Goal: Task Accomplishment & Management: Use online tool/utility

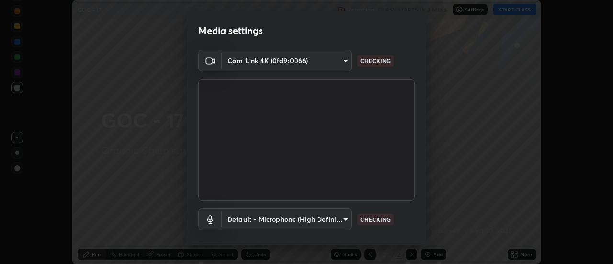
scroll to position [50, 0]
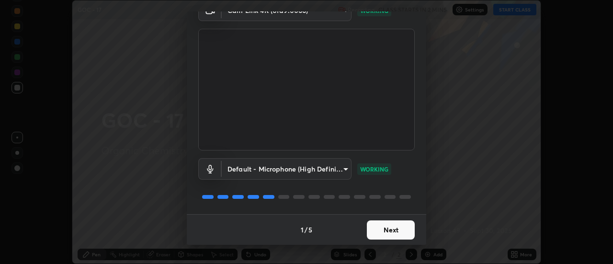
click at [387, 226] on button "Next" at bounding box center [391, 229] width 48 height 19
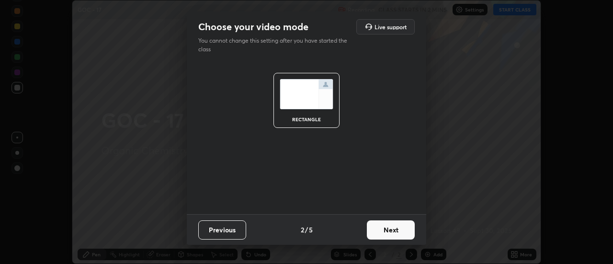
scroll to position [0, 0]
click at [397, 232] on button "Next" at bounding box center [391, 229] width 48 height 19
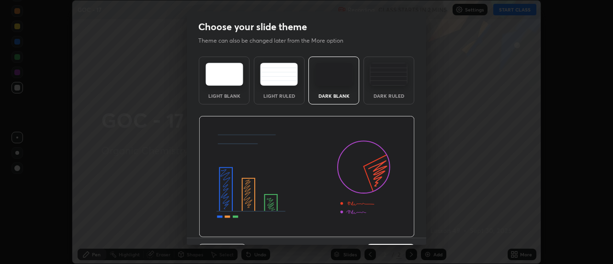
scroll to position [23, 0]
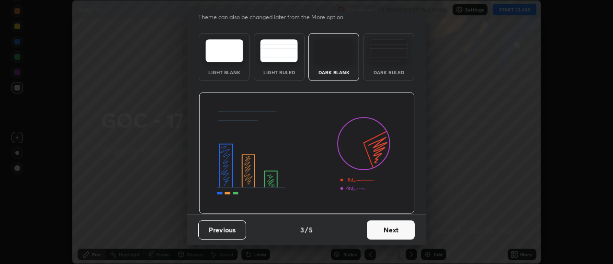
click at [393, 230] on button "Next" at bounding box center [391, 229] width 48 height 19
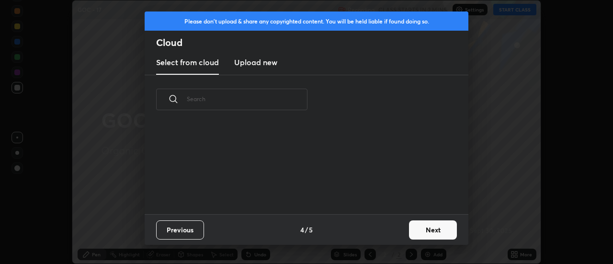
scroll to position [0, 0]
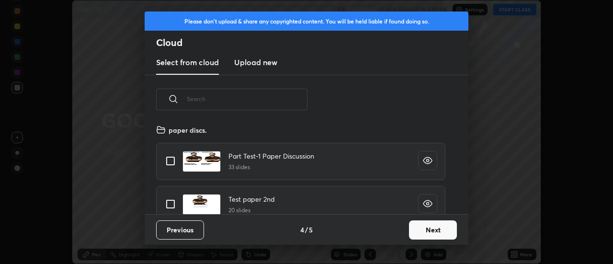
click at [431, 230] on button "Next" at bounding box center [433, 229] width 48 height 19
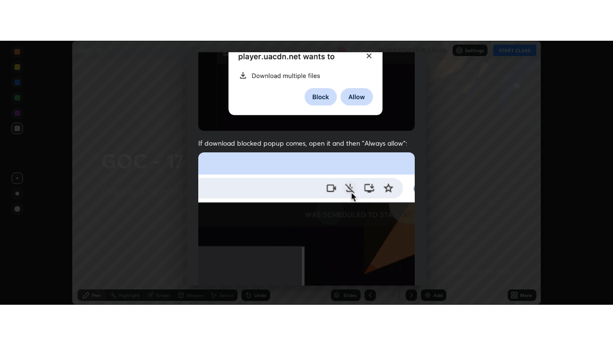
scroll to position [246, 0]
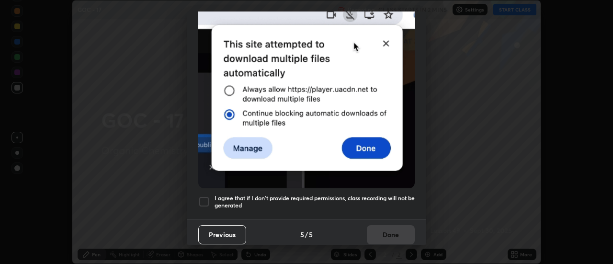
click at [206, 196] on div at bounding box center [204, 202] width 12 height 12
click at [386, 227] on button "Done" at bounding box center [391, 234] width 48 height 19
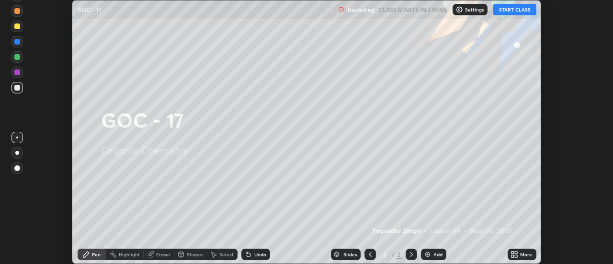
click at [511, 12] on button "START CLASS" at bounding box center [515, 10] width 43 height 12
click at [513, 253] on icon at bounding box center [513, 253] width 2 height 2
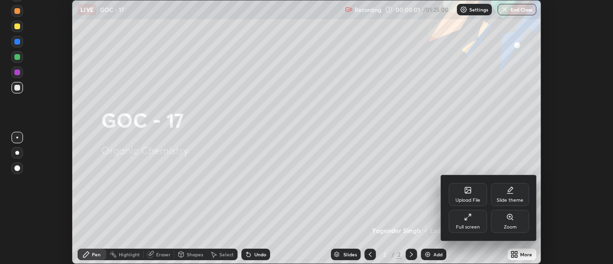
click at [506, 194] on div "Slide theme" at bounding box center [510, 194] width 38 height 23
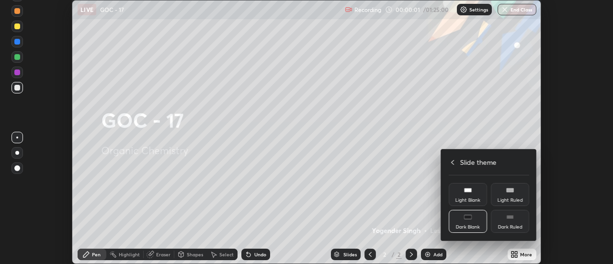
click at [518, 219] on div "Dark Ruled" at bounding box center [510, 221] width 38 height 23
click at [453, 161] on icon at bounding box center [453, 163] width 8 height 8
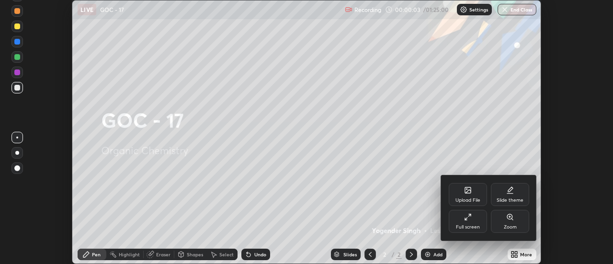
click at [473, 221] on div "Full screen" at bounding box center [468, 221] width 38 height 23
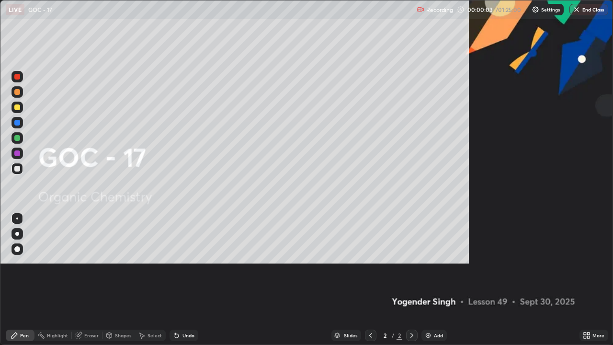
scroll to position [345, 613]
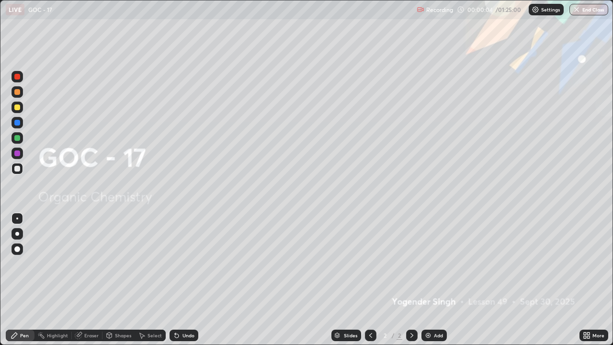
click at [434, 264] on div "Add" at bounding box center [438, 335] width 9 height 5
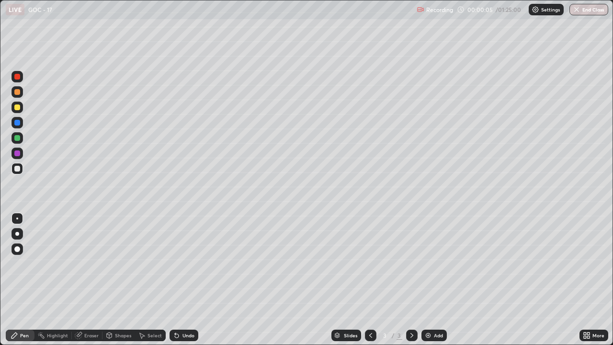
click at [17, 234] on div at bounding box center [17, 234] width 4 height 4
click at [183, 264] on div "Undo" at bounding box center [189, 335] width 12 height 5
click at [188, 264] on div "Undo" at bounding box center [189, 335] width 12 height 5
click at [15, 108] on div at bounding box center [17, 107] width 6 height 6
click at [17, 169] on div at bounding box center [17, 169] width 6 height 6
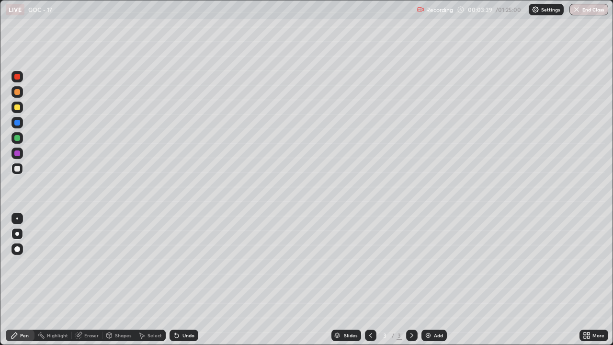
click at [93, 264] on div "Eraser" at bounding box center [91, 335] width 14 height 5
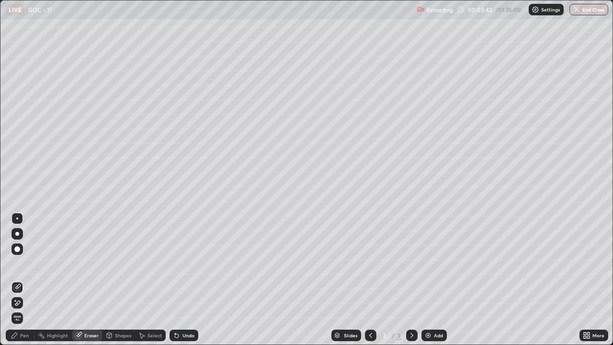
click at [23, 264] on div "Pen" at bounding box center [24, 335] width 9 height 5
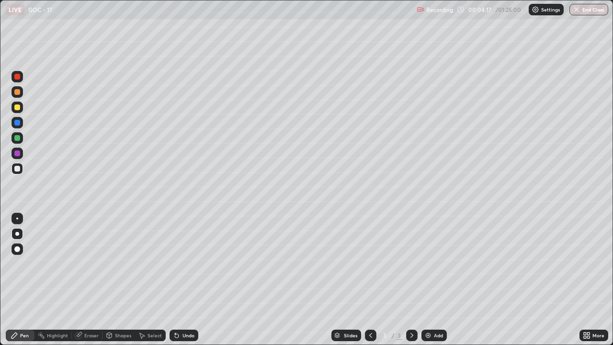
click at [17, 108] on div at bounding box center [17, 107] width 6 height 6
click at [18, 168] on div at bounding box center [17, 169] width 6 height 6
click at [17, 78] on div at bounding box center [17, 77] width 6 height 6
click at [146, 264] on div "Select" at bounding box center [150, 336] width 31 height 12
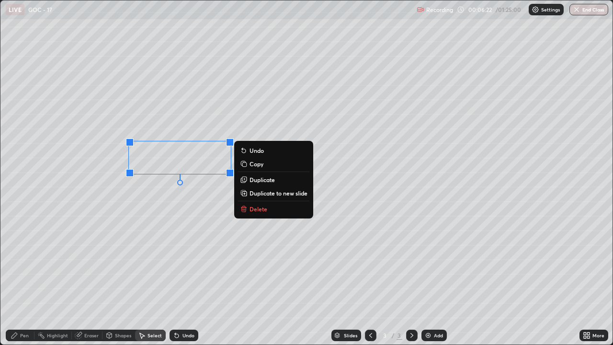
click at [246, 209] on icon at bounding box center [244, 209] width 4 height 4
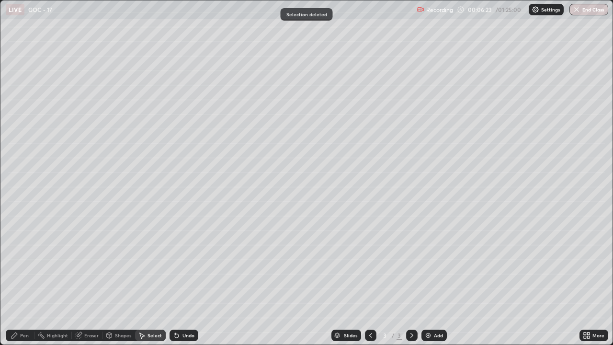
click at [20, 264] on div "Pen" at bounding box center [20, 336] width 29 height 12
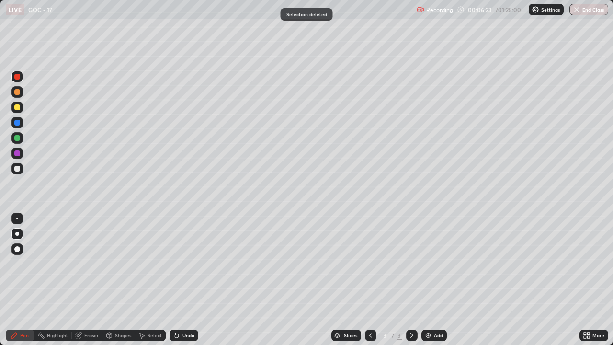
click at [18, 172] on div at bounding box center [18, 169] width 12 height 12
click at [16, 109] on div at bounding box center [17, 107] width 6 height 6
click at [20, 93] on div at bounding box center [17, 92] width 6 height 6
click at [19, 124] on div at bounding box center [17, 123] width 6 height 6
click at [17, 169] on div at bounding box center [17, 169] width 6 height 6
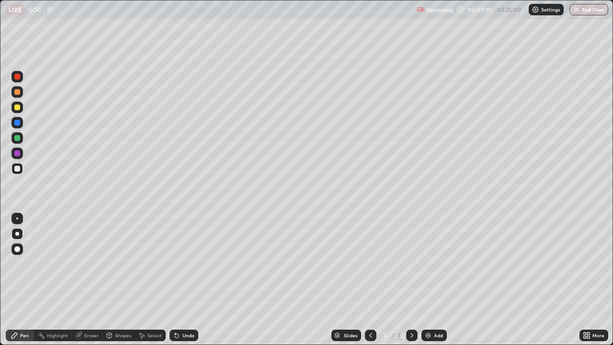
click at [18, 152] on div at bounding box center [17, 153] width 6 height 6
click at [18, 169] on div at bounding box center [17, 169] width 6 height 6
click at [82, 264] on icon at bounding box center [79, 336] width 8 height 8
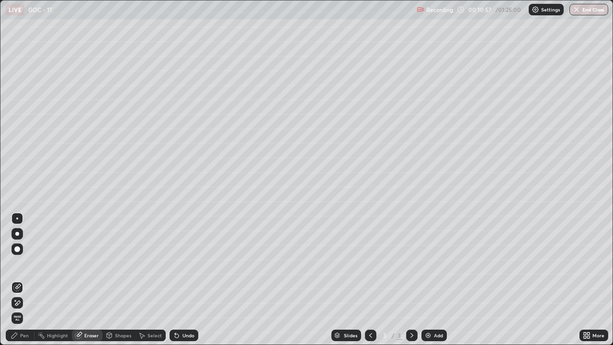
click at [16, 264] on icon at bounding box center [15, 336] width 8 height 8
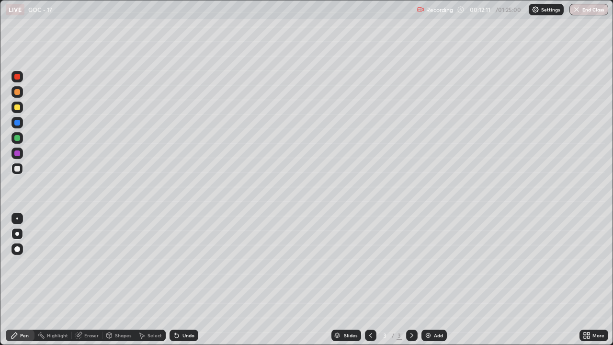
click at [142, 264] on div "Select" at bounding box center [150, 336] width 31 height 12
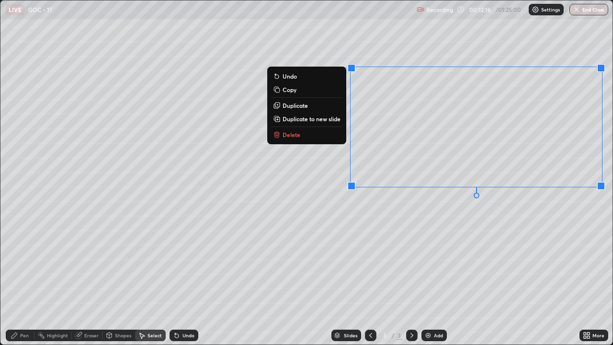
click at [291, 135] on p "Delete" at bounding box center [292, 135] width 18 height 8
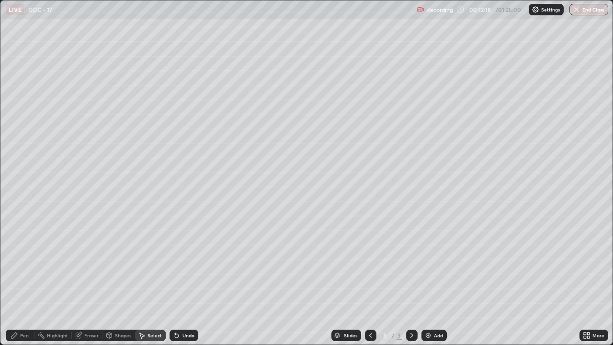
click at [15, 264] on icon at bounding box center [15, 336] width 6 height 6
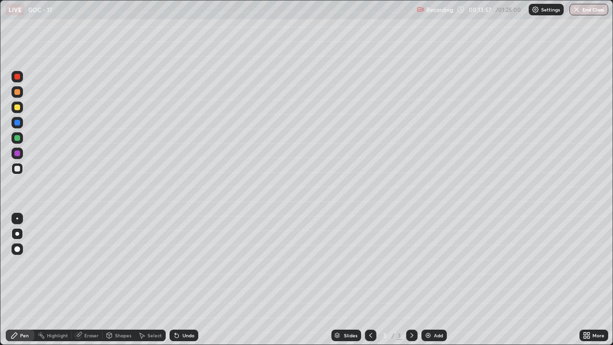
click at [187, 264] on div "Undo" at bounding box center [189, 335] width 12 height 5
click at [185, 264] on div "Undo" at bounding box center [189, 335] width 12 height 5
click at [149, 264] on div "Select" at bounding box center [150, 336] width 31 height 12
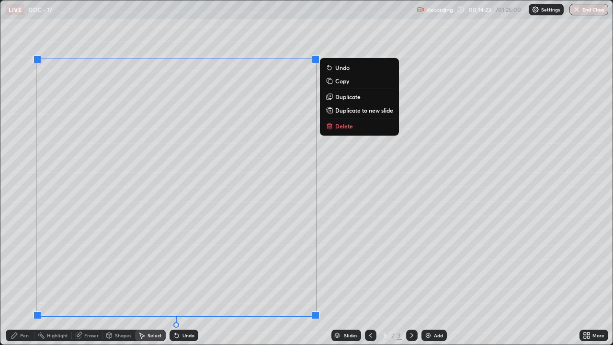
click at [329, 127] on icon at bounding box center [329, 127] width 0 height 2
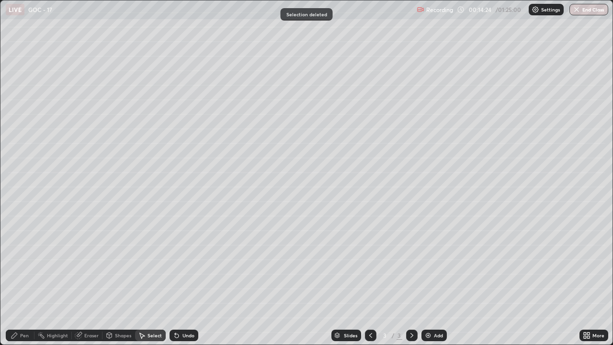
click at [22, 264] on div "Pen" at bounding box center [24, 335] width 9 height 5
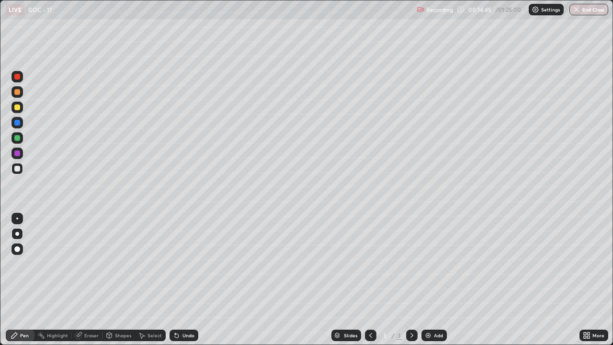
click at [179, 264] on div "Undo" at bounding box center [184, 336] width 29 height 12
click at [179, 264] on icon at bounding box center [177, 336] width 8 height 8
click at [18, 108] on div at bounding box center [17, 107] width 6 height 6
click at [22, 173] on div at bounding box center [18, 169] width 12 height 12
click at [19, 79] on div at bounding box center [18, 77] width 12 height 12
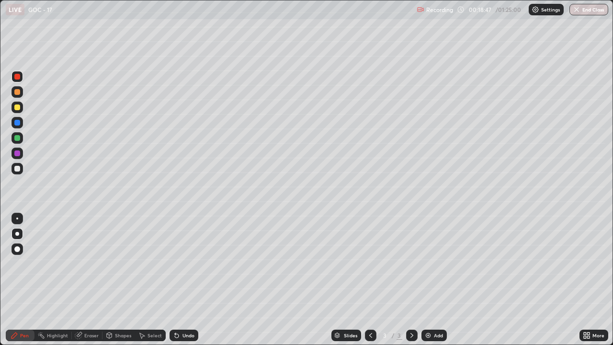
click at [20, 168] on div at bounding box center [17, 169] width 6 height 6
click at [150, 264] on div "Select" at bounding box center [150, 336] width 31 height 12
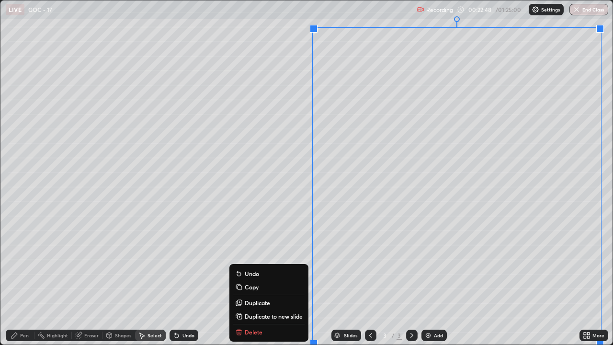
click at [258, 264] on div "Slides 3 / 3 Add" at bounding box center [388, 335] width 381 height 19
click at [250, 264] on div "Slides 3 / 3 Add" at bounding box center [388, 335] width 381 height 19
click at [351, 264] on div "0 ° Undo Copy Duplicate Duplicate to new slide Delete" at bounding box center [306, 172] width 612 height 344
click at [256, 264] on div "Slides 3 / 3 Add" at bounding box center [388, 335] width 381 height 19
click at [257, 264] on div "Slides 3 / 3 Add" at bounding box center [388, 335] width 381 height 19
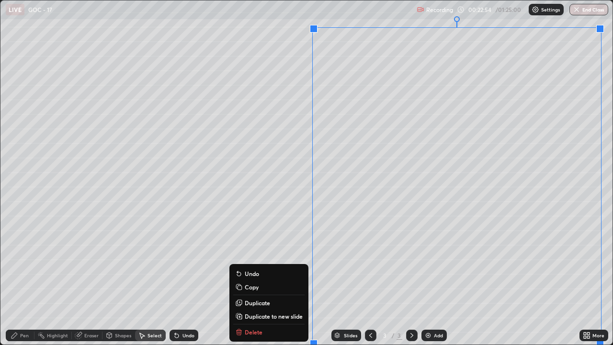
click at [220, 264] on div "0 ° Undo Copy Duplicate Duplicate to new slide Delete" at bounding box center [306, 172] width 612 height 344
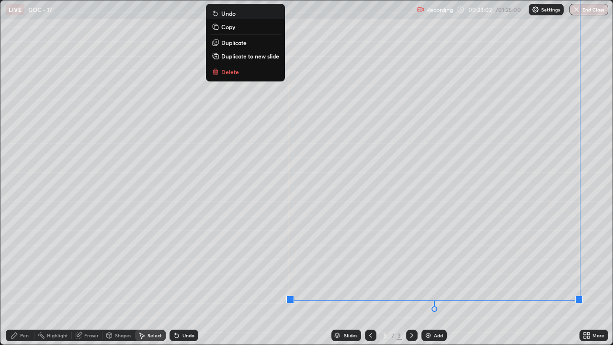
click at [231, 75] on p "Delete" at bounding box center [230, 72] width 18 height 8
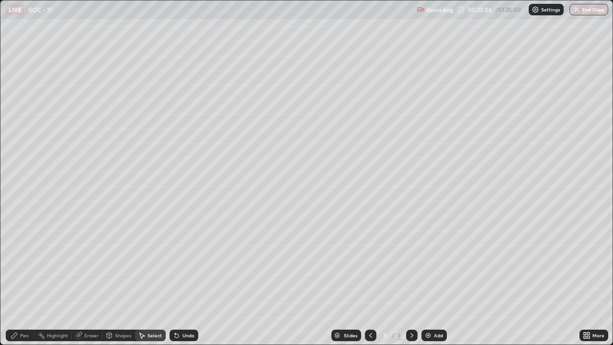
click at [92, 264] on div "Eraser" at bounding box center [91, 335] width 14 height 5
click at [17, 264] on icon at bounding box center [15, 336] width 8 height 8
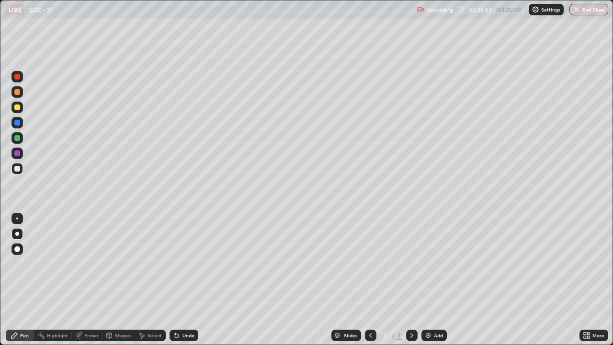
click at [17, 92] on div at bounding box center [17, 92] width 6 height 6
click at [18, 77] on div at bounding box center [17, 77] width 6 height 6
click at [18, 169] on div at bounding box center [17, 169] width 6 height 6
click at [17, 109] on div at bounding box center [17, 107] width 6 height 6
click at [16, 170] on div at bounding box center [17, 169] width 6 height 6
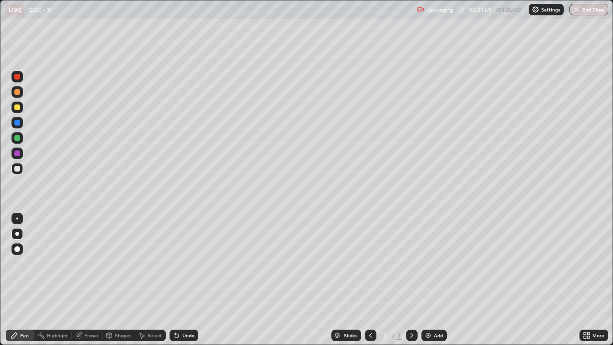
click at [428, 264] on img at bounding box center [429, 336] width 8 height 8
click at [179, 264] on icon at bounding box center [177, 336] width 8 height 8
click at [17, 109] on div at bounding box center [17, 107] width 6 height 6
click at [17, 92] on div at bounding box center [17, 92] width 6 height 6
click at [16, 173] on div at bounding box center [18, 169] width 12 height 12
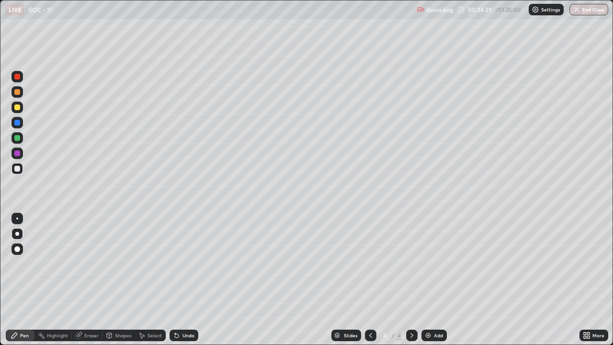
click at [370, 264] on icon at bounding box center [371, 336] width 8 height 8
click at [411, 264] on div at bounding box center [412, 336] width 12 height 12
click at [370, 264] on icon at bounding box center [371, 336] width 8 height 8
click at [411, 264] on icon at bounding box center [412, 336] width 8 height 8
click at [185, 264] on div "Undo" at bounding box center [189, 335] width 12 height 5
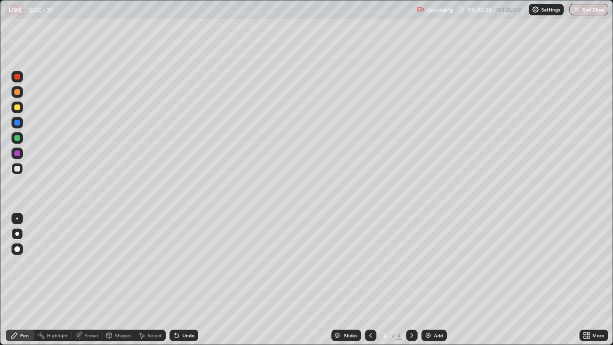
click at [19, 107] on div at bounding box center [17, 107] width 6 height 6
click at [15, 92] on div at bounding box center [17, 92] width 6 height 6
click at [144, 264] on icon at bounding box center [142, 336] width 8 height 8
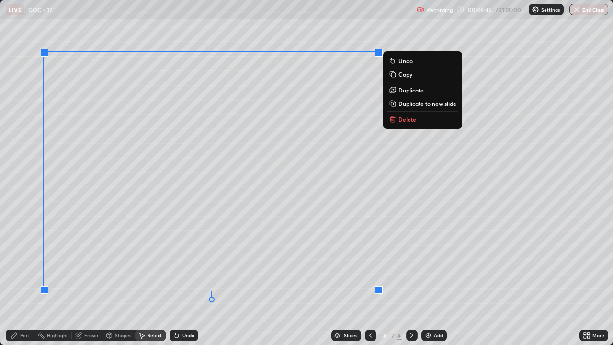
click at [392, 117] on icon at bounding box center [392, 117] width 5 height 0
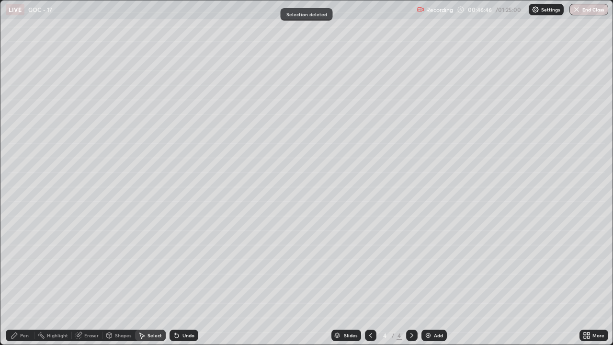
click at [21, 264] on div "Pen" at bounding box center [24, 335] width 9 height 5
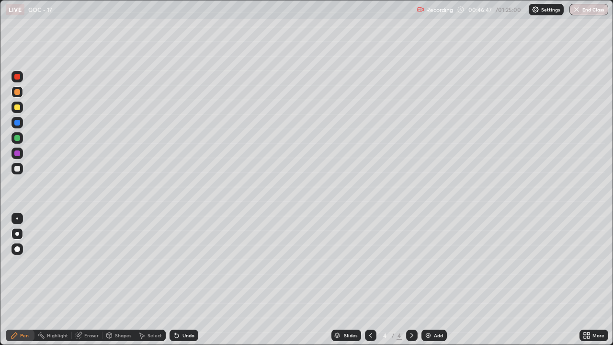
click at [16, 168] on div at bounding box center [17, 169] width 6 height 6
click at [146, 264] on div "Select" at bounding box center [150, 336] width 31 height 12
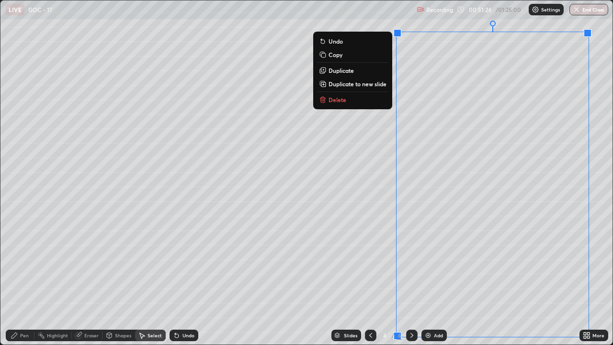
click at [338, 102] on p "Delete" at bounding box center [338, 100] width 18 height 8
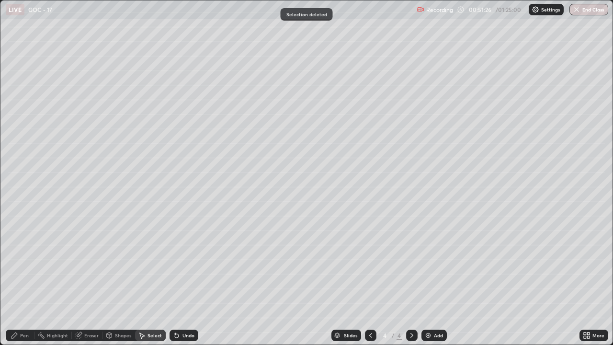
click at [21, 264] on div "Pen" at bounding box center [24, 335] width 9 height 5
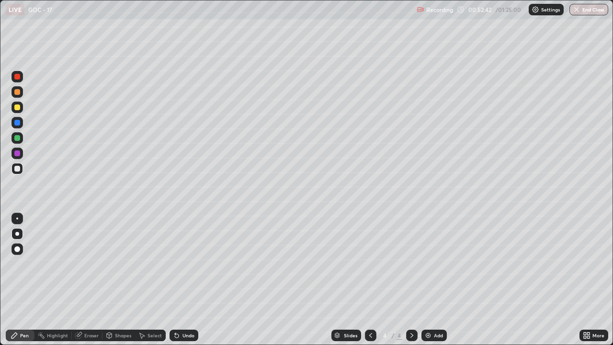
click at [17, 76] on div at bounding box center [17, 77] width 6 height 6
click at [17, 93] on div at bounding box center [17, 92] width 6 height 6
click at [18, 107] on div at bounding box center [17, 107] width 6 height 6
click at [12, 172] on div at bounding box center [18, 168] width 12 height 15
click at [142, 264] on icon at bounding box center [142, 336] width 5 height 6
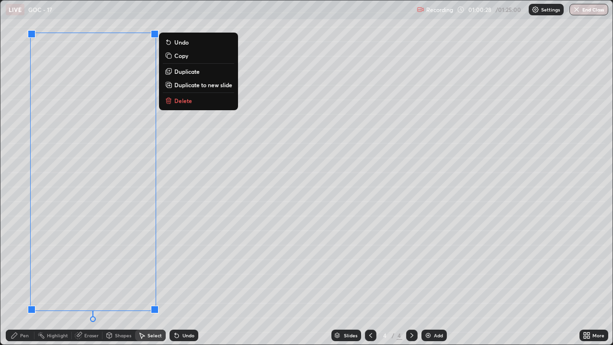
click at [166, 100] on icon at bounding box center [168, 101] width 4 height 4
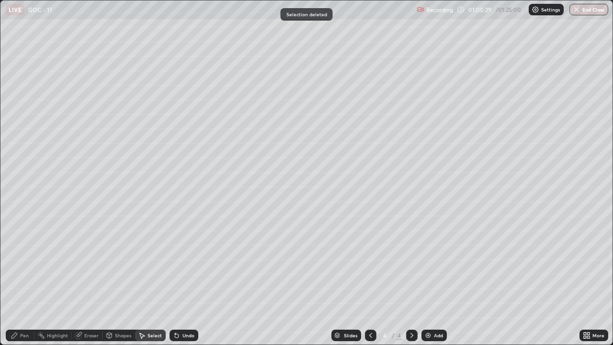
click at [21, 264] on div "Pen" at bounding box center [24, 335] width 9 height 5
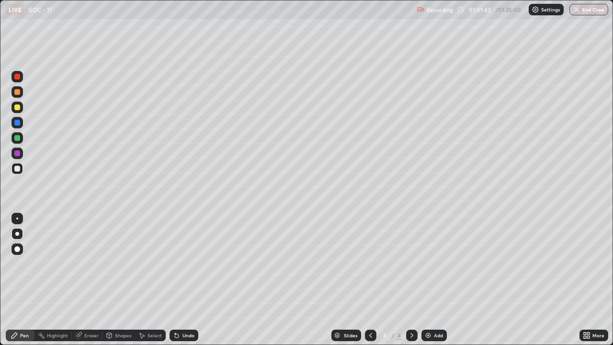
click at [19, 77] on div at bounding box center [17, 77] width 6 height 6
click at [19, 108] on div at bounding box center [17, 107] width 6 height 6
click at [18, 125] on div at bounding box center [17, 123] width 6 height 6
click at [18, 109] on div at bounding box center [17, 107] width 6 height 6
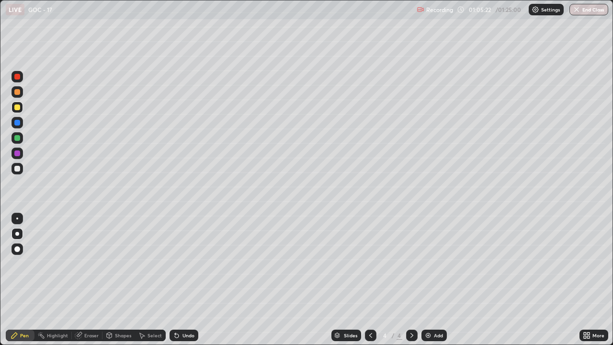
click at [18, 79] on div at bounding box center [17, 77] width 6 height 6
click at [429, 334] on img at bounding box center [429, 336] width 8 height 8
click at [15, 170] on div at bounding box center [17, 169] width 6 height 6
click at [188, 335] on div "Undo" at bounding box center [189, 335] width 12 height 5
click at [186, 339] on div "Undo" at bounding box center [184, 336] width 29 height 12
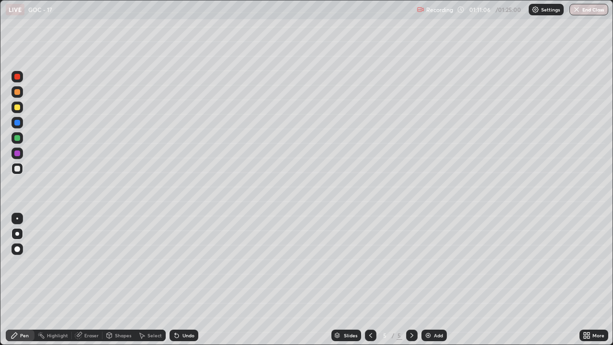
click at [183, 334] on div "Undo" at bounding box center [189, 335] width 12 height 5
click at [17, 107] on div at bounding box center [17, 107] width 6 height 6
click at [371, 333] on icon at bounding box center [371, 336] width 8 height 8
click at [82, 333] on div "Eraser" at bounding box center [87, 336] width 31 height 12
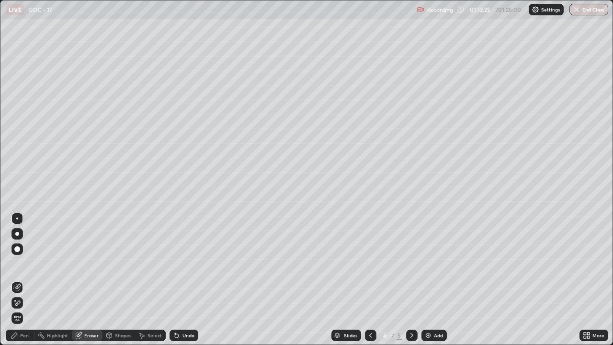
click at [21, 336] on div "Pen" at bounding box center [24, 335] width 9 height 5
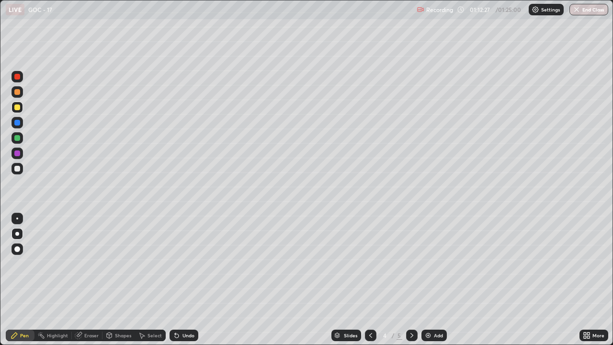
click at [16, 139] on div at bounding box center [17, 138] width 6 height 6
click at [412, 338] on icon at bounding box center [412, 336] width 8 height 8
click at [20, 171] on div at bounding box center [18, 169] width 12 height 12
click at [17, 92] on div at bounding box center [17, 92] width 6 height 6
click at [17, 153] on div at bounding box center [17, 153] width 6 height 6
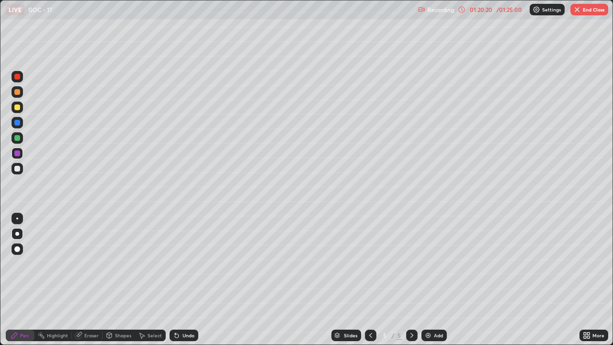
click at [22, 167] on div at bounding box center [18, 169] width 12 height 12
click at [15, 170] on div at bounding box center [17, 169] width 6 height 6
click at [17, 107] on div at bounding box center [17, 107] width 6 height 6
click at [146, 337] on div "Select" at bounding box center [150, 336] width 31 height 12
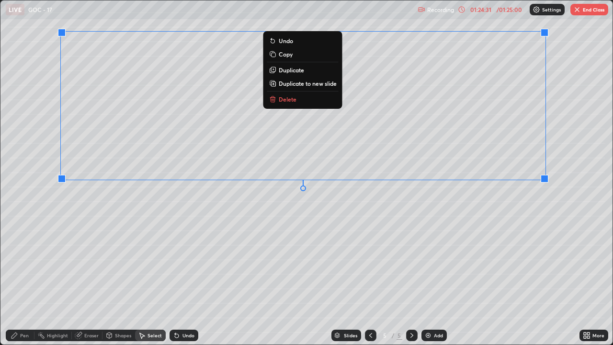
click at [280, 103] on button "Delete" at bounding box center [302, 99] width 71 height 12
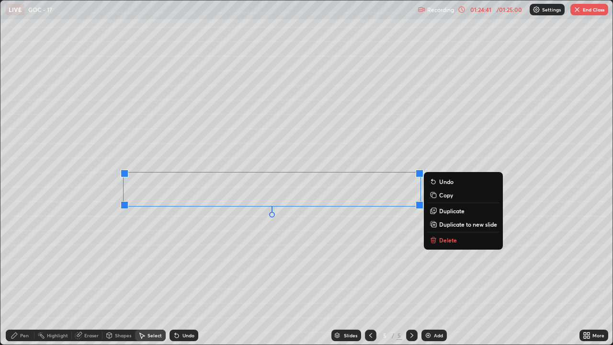
click at [435, 240] on icon at bounding box center [433, 241] width 4 height 4
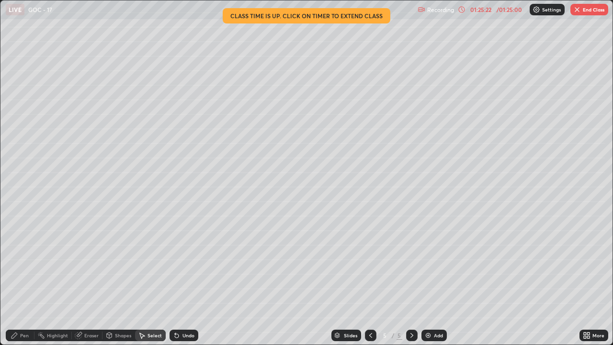
click at [27, 334] on div "Pen" at bounding box center [24, 335] width 9 height 5
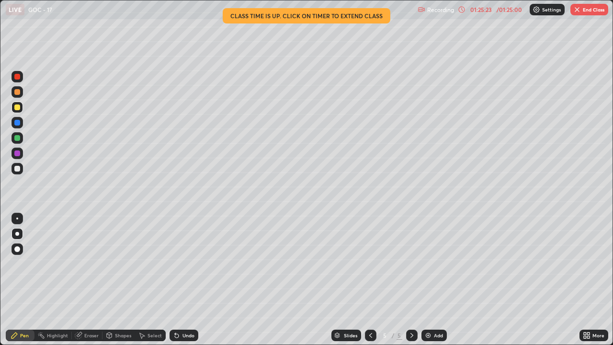
click at [17, 168] on div at bounding box center [17, 169] width 6 height 6
click at [17, 109] on div at bounding box center [17, 107] width 6 height 6
click at [16, 138] on div at bounding box center [17, 138] width 6 height 6
click at [18, 171] on div at bounding box center [17, 169] width 6 height 6
click at [18, 139] on div at bounding box center [17, 138] width 6 height 6
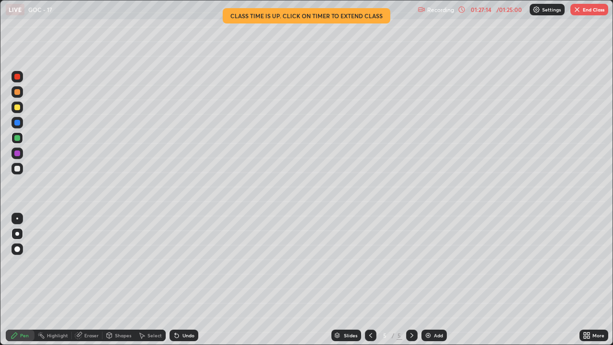
click at [18, 174] on div at bounding box center [18, 169] width 12 height 12
click at [17, 108] on div at bounding box center [17, 107] width 6 height 6
click at [369, 336] on icon at bounding box center [371, 336] width 8 height 8
click at [370, 333] on icon at bounding box center [371, 336] width 8 height 8
click at [411, 335] on icon at bounding box center [412, 336] width 8 height 8
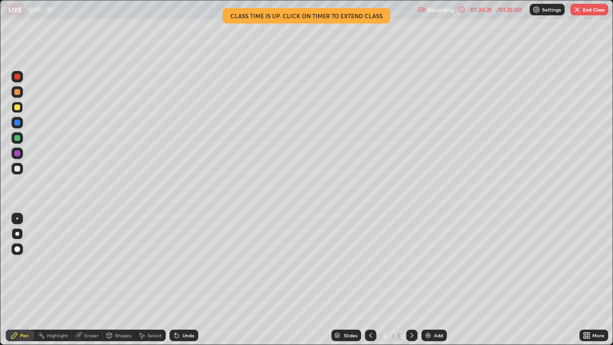
click at [409, 329] on div at bounding box center [412, 335] width 12 height 19
click at [412, 337] on icon at bounding box center [412, 336] width 8 height 8
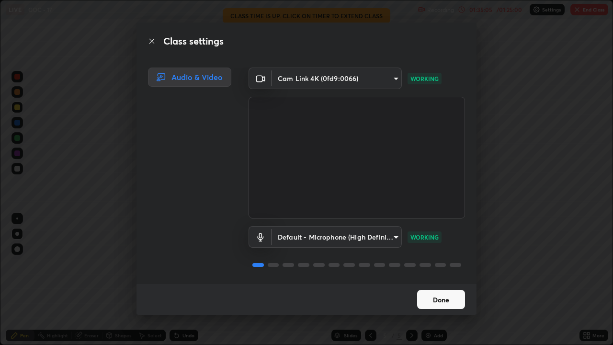
click at [439, 300] on button "Done" at bounding box center [441, 299] width 48 height 19
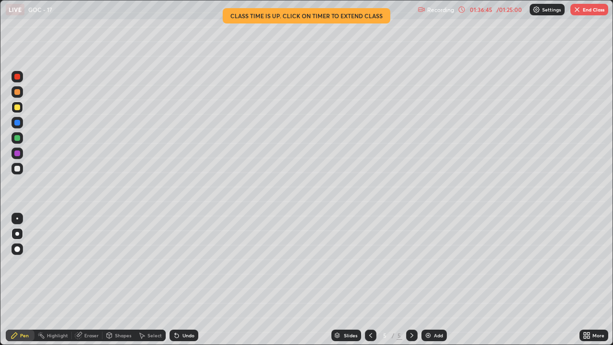
click at [581, 14] on button "End Class" at bounding box center [590, 10] width 38 height 12
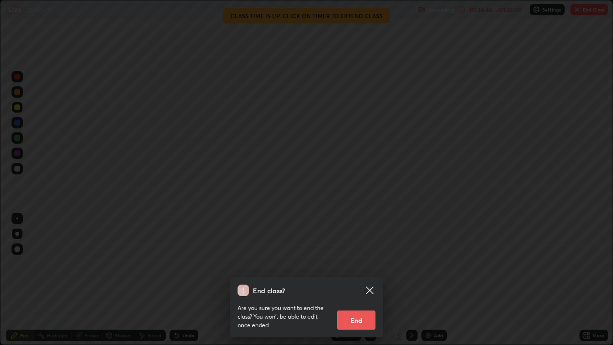
click at [369, 291] on icon at bounding box center [369, 290] width 7 height 7
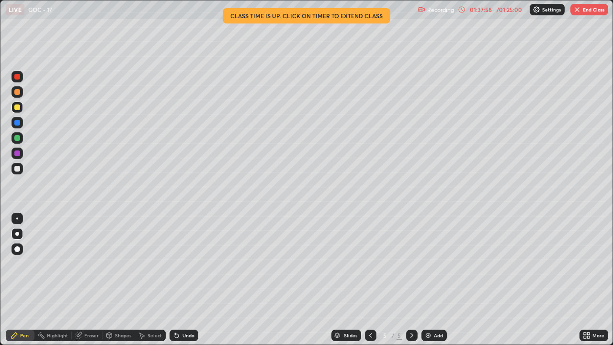
click at [583, 11] on button "End Class" at bounding box center [590, 10] width 38 height 12
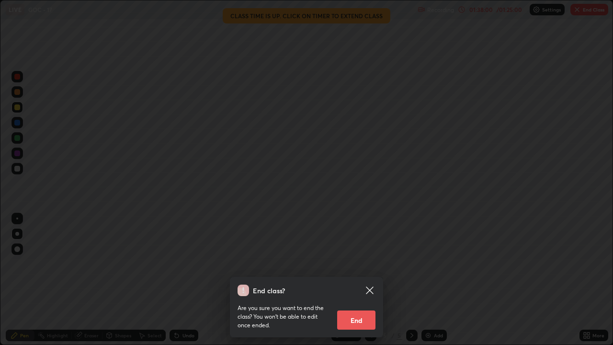
click at [360, 317] on button "End" at bounding box center [356, 320] width 38 height 19
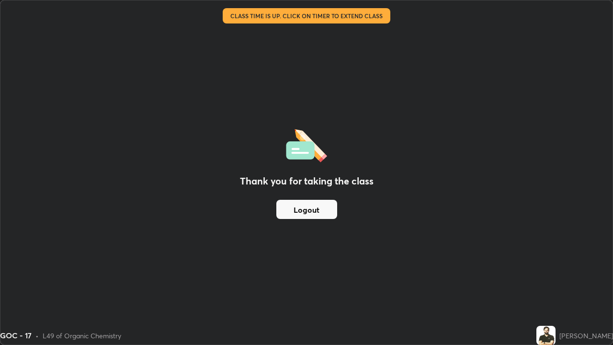
click at [317, 216] on button "Logout" at bounding box center [306, 209] width 61 height 19
